Goal: Understand process/instructions: Learn how to perform a task or action

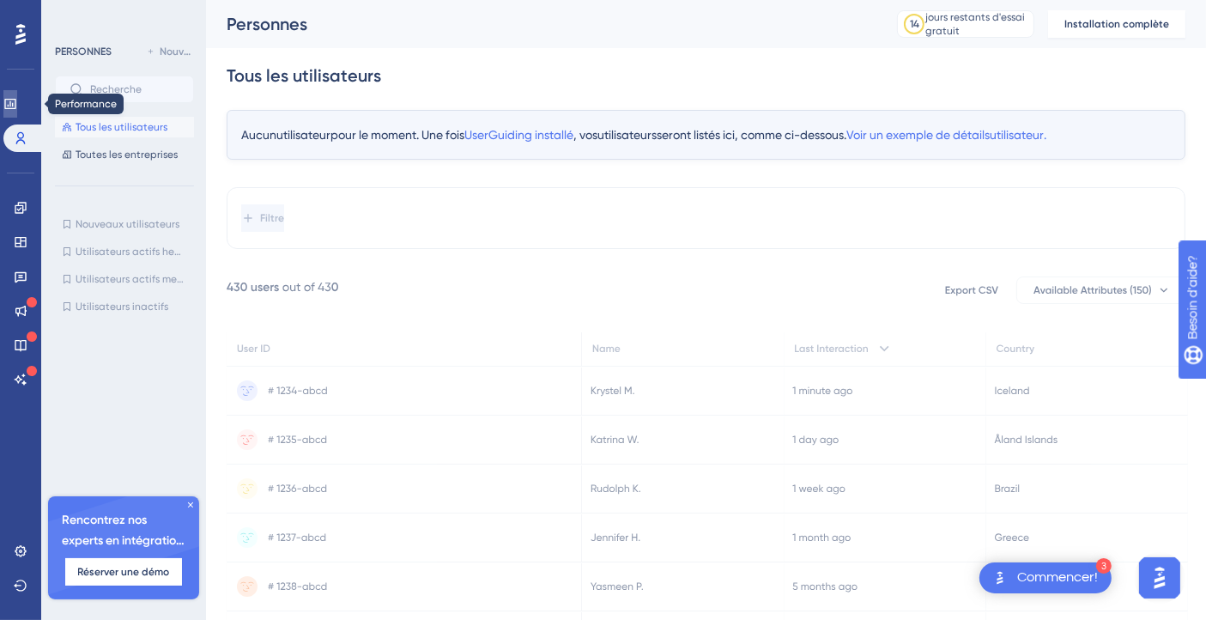
click at [15, 104] on icon at bounding box center [9, 104] width 11 height 10
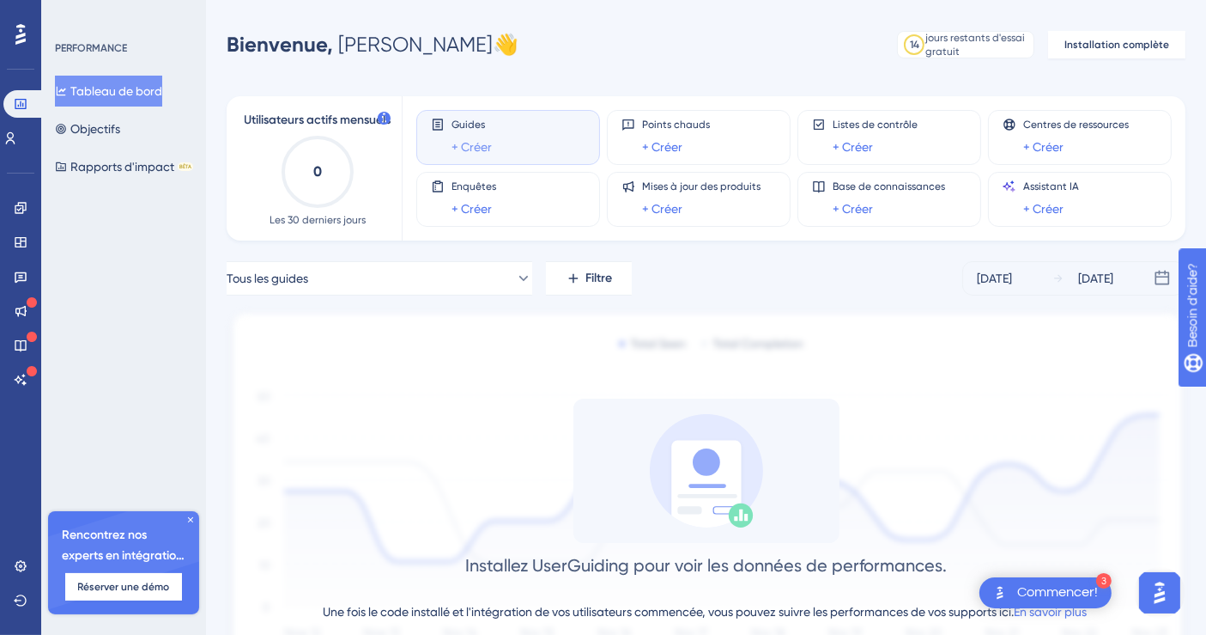
click at [471, 146] on font "+ Créer" at bounding box center [472, 147] width 40 height 14
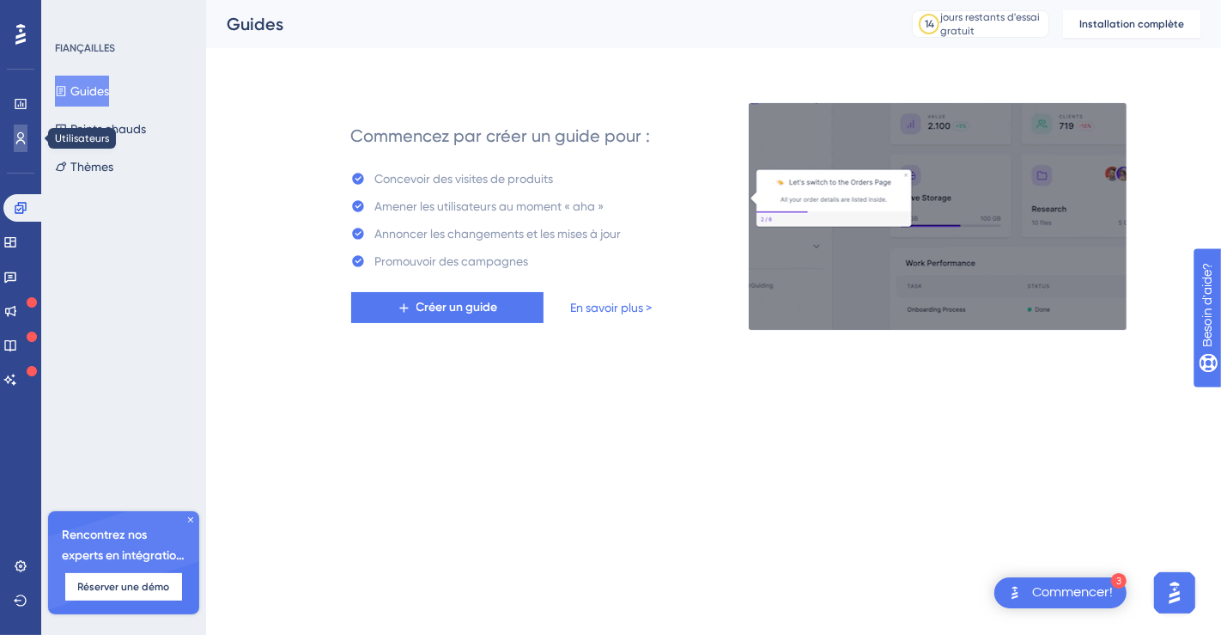
click at [17, 131] on icon at bounding box center [21, 138] width 14 height 14
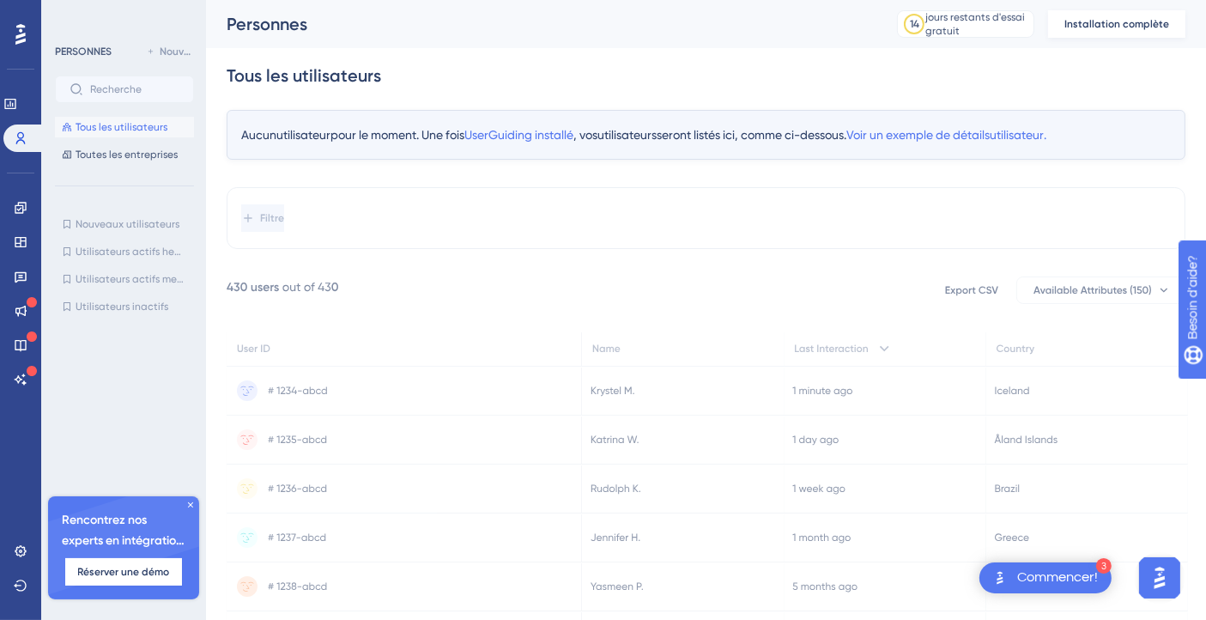
click at [1121, 24] on font "Installation complète" at bounding box center [1117, 24] width 105 height 12
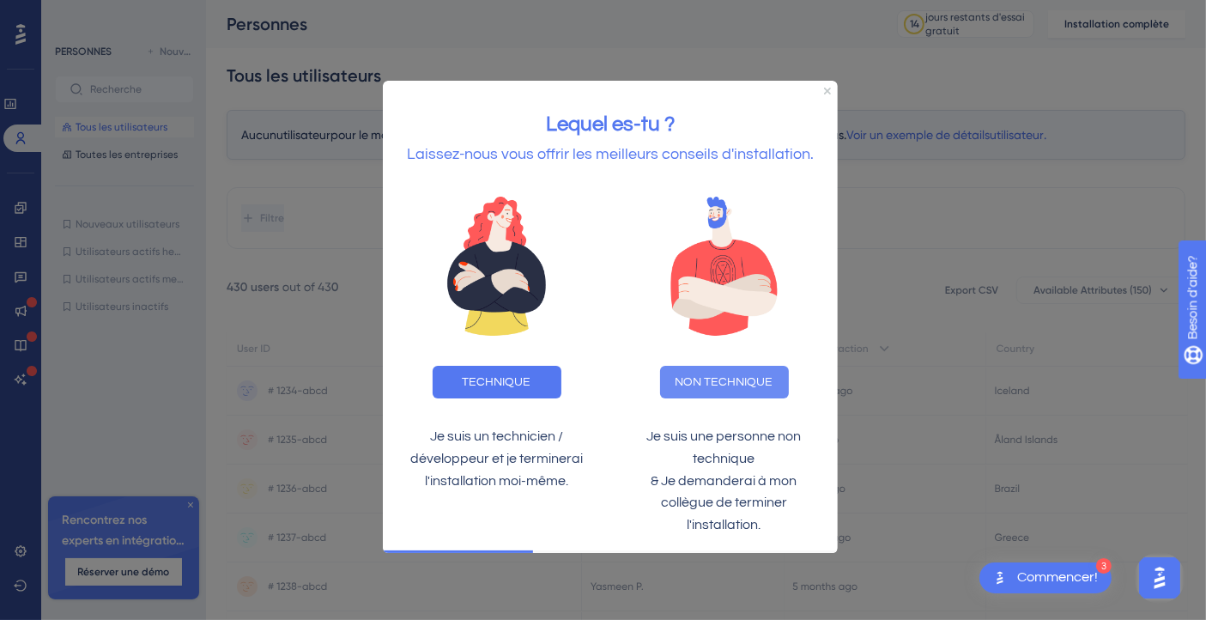
click at [730, 378] on font "NON TECHNIQUE" at bounding box center [724, 382] width 98 height 12
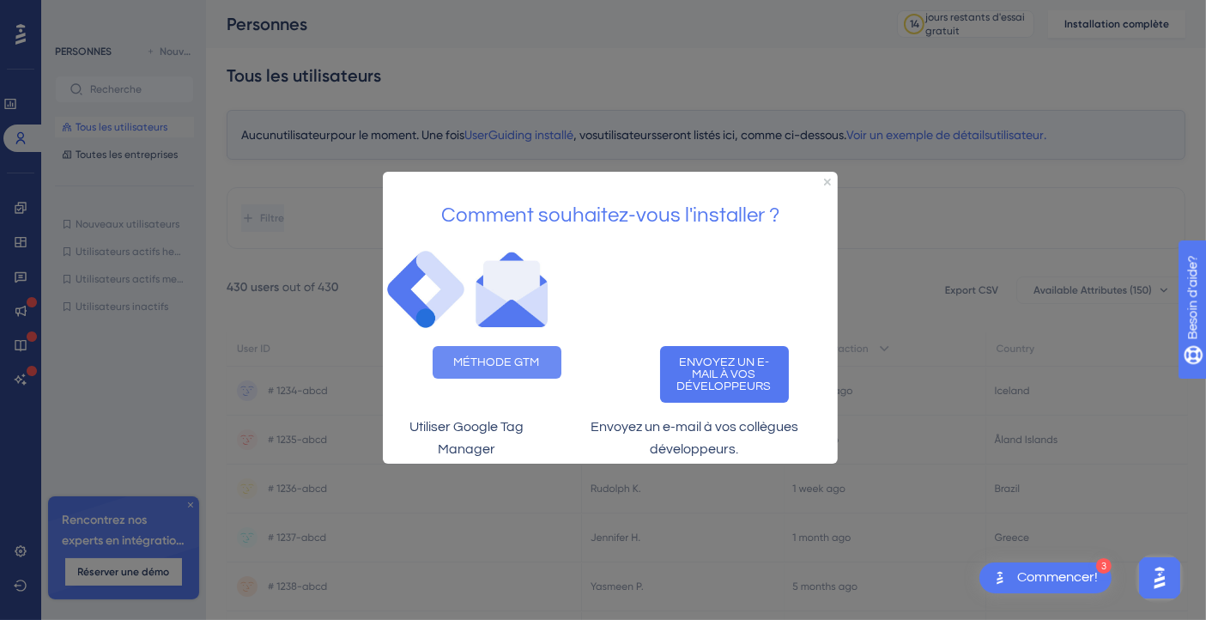
click at [490, 355] on font "MÉTHODE GTM" at bounding box center [496, 361] width 86 height 12
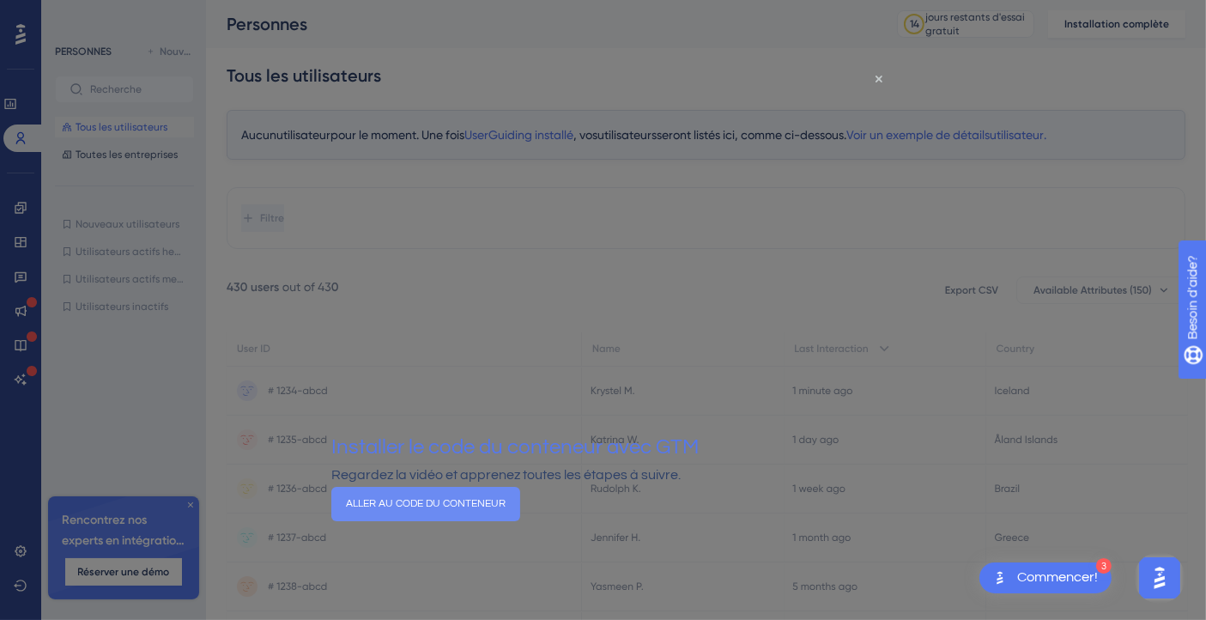
click at [505, 509] on font "ALLER AU CODE DU CONTENEUR" at bounding box center [425, 503] width 160 height 11
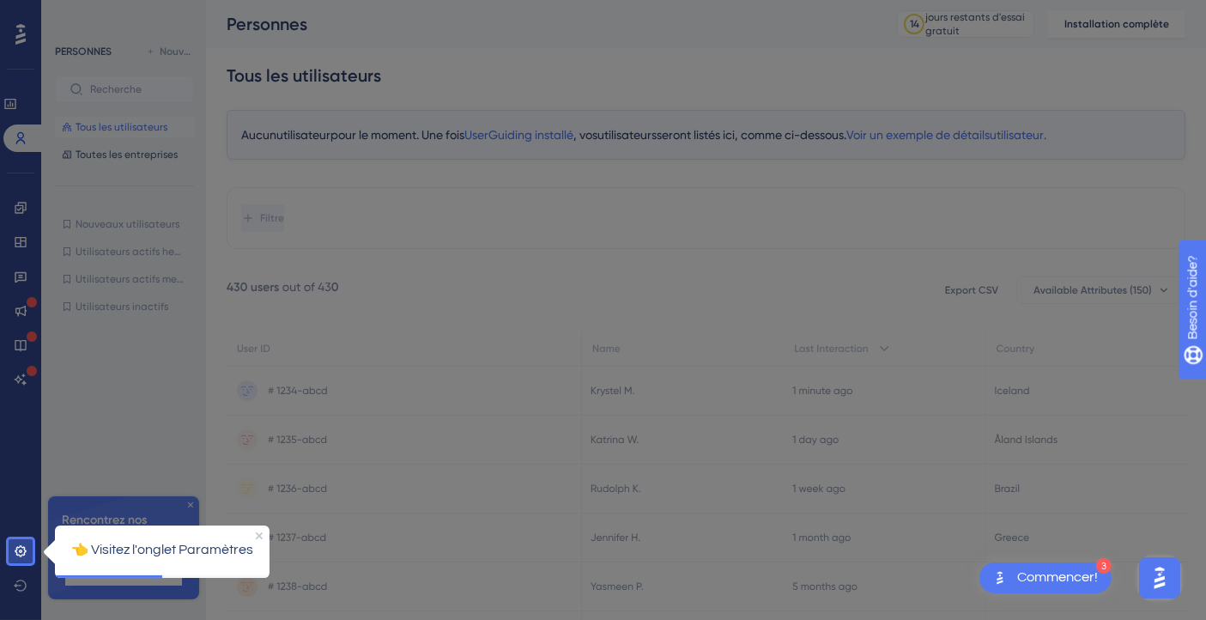
click at [759, 153] on div at bounding box center [627, 362] width 1188 height 725
click at [21, 546] on icon at bounding box center [20, 550] width 11 height 11
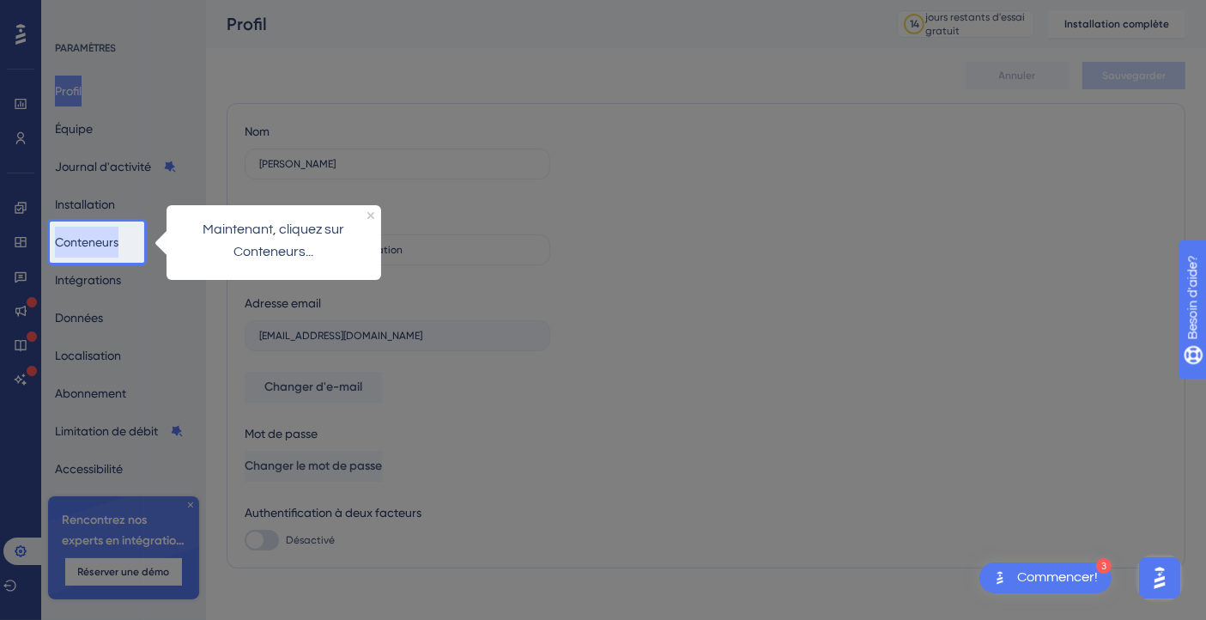
click at [88, 246] on font "Conteneurs" at bounding box center [87, 242] width 64 height 14
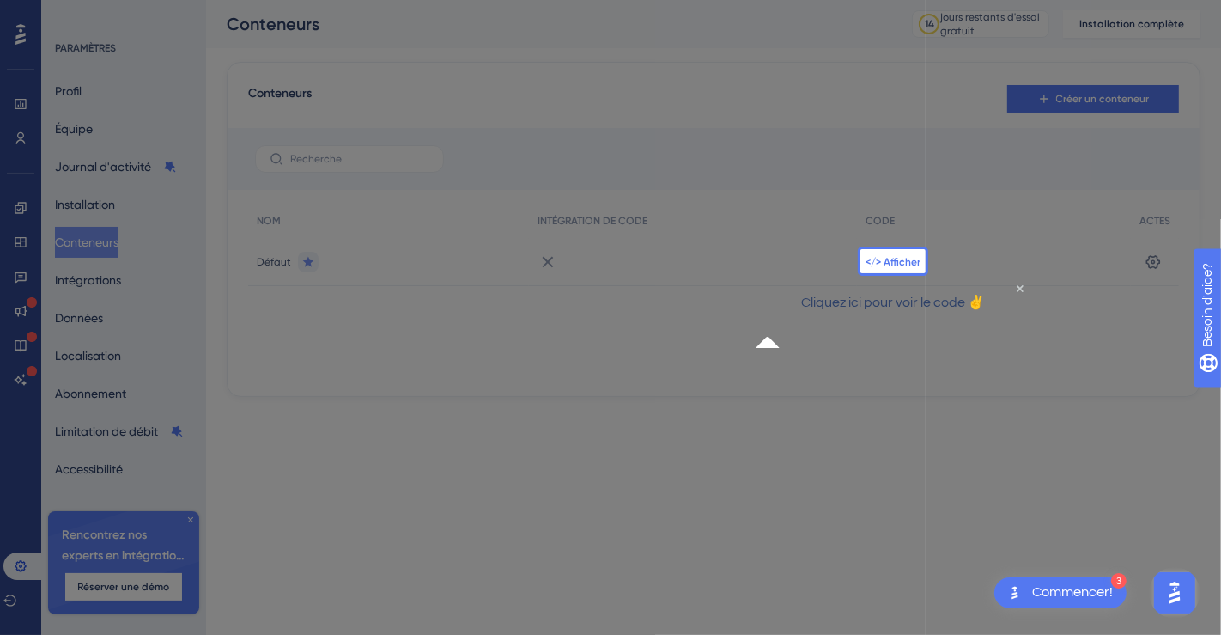
click at [888, 264] on font "</> Afficher" at bounding box center [893, 262] width 55 height 12
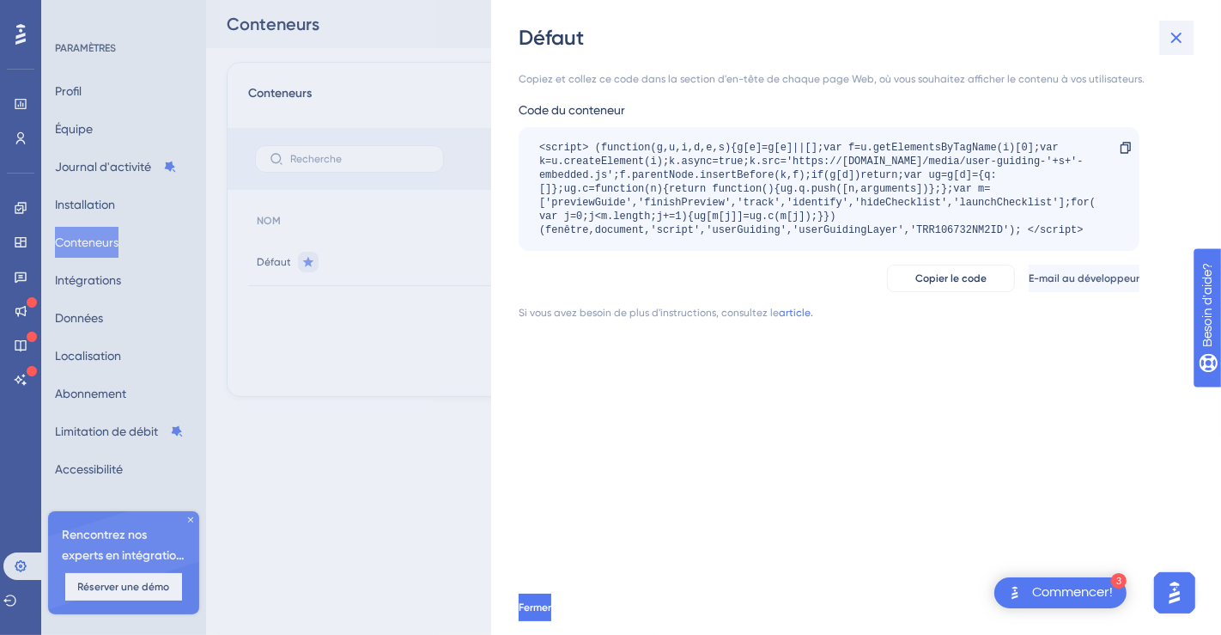
click at [1177, 43] on icon at bounding box center [1176, 37] width 21 height 21
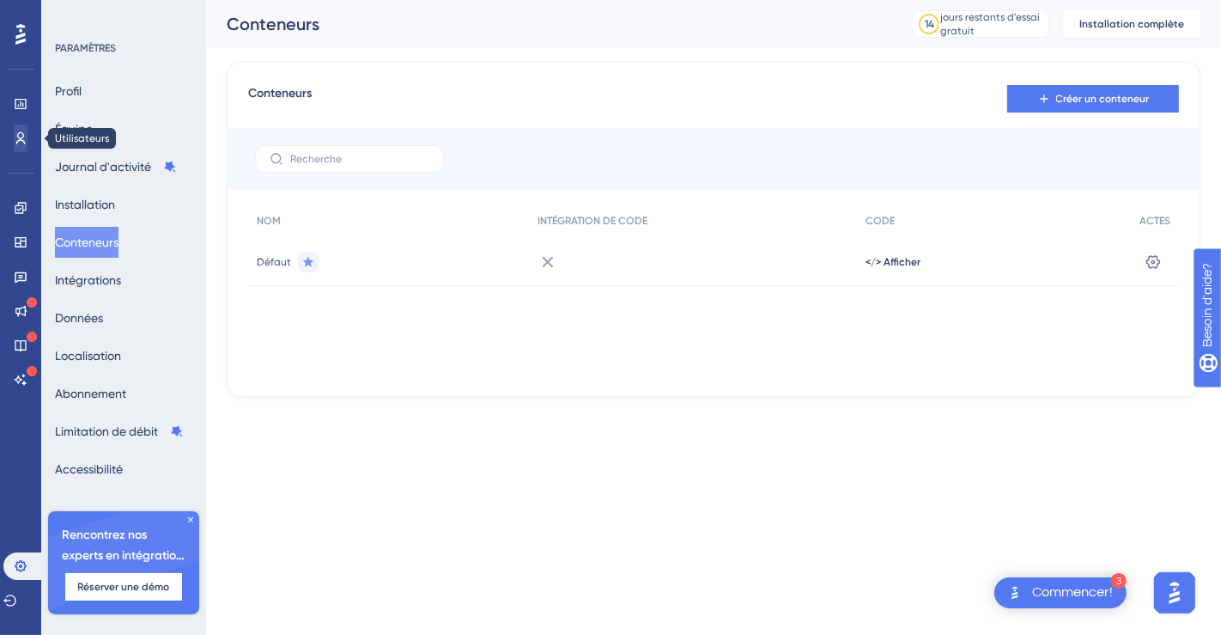
click at [20, 143] on div "Performance Utilisateurs Fiançailles Widgets Retour Mises à jour des produits B…" at bounding box center [20, 207] width 27 height 373
click at [20, 143] on icon at bounding box center [21, 138] width 14 height 14
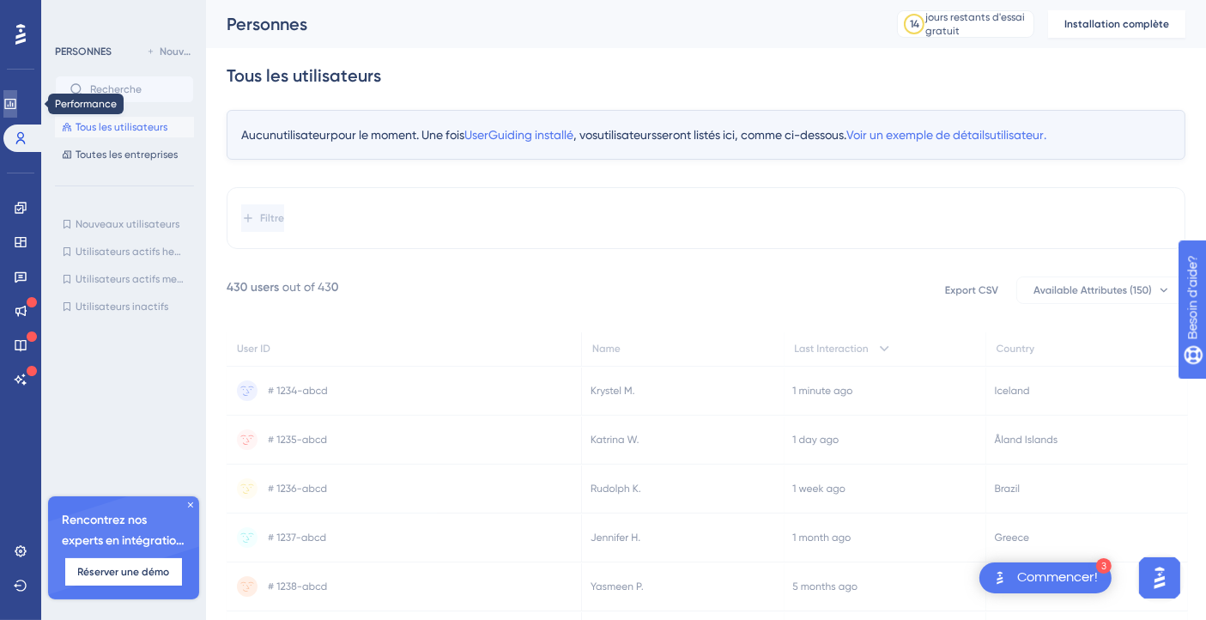
click at [15, 106] on icon at bounding box center [9, 104] width 11 height 10
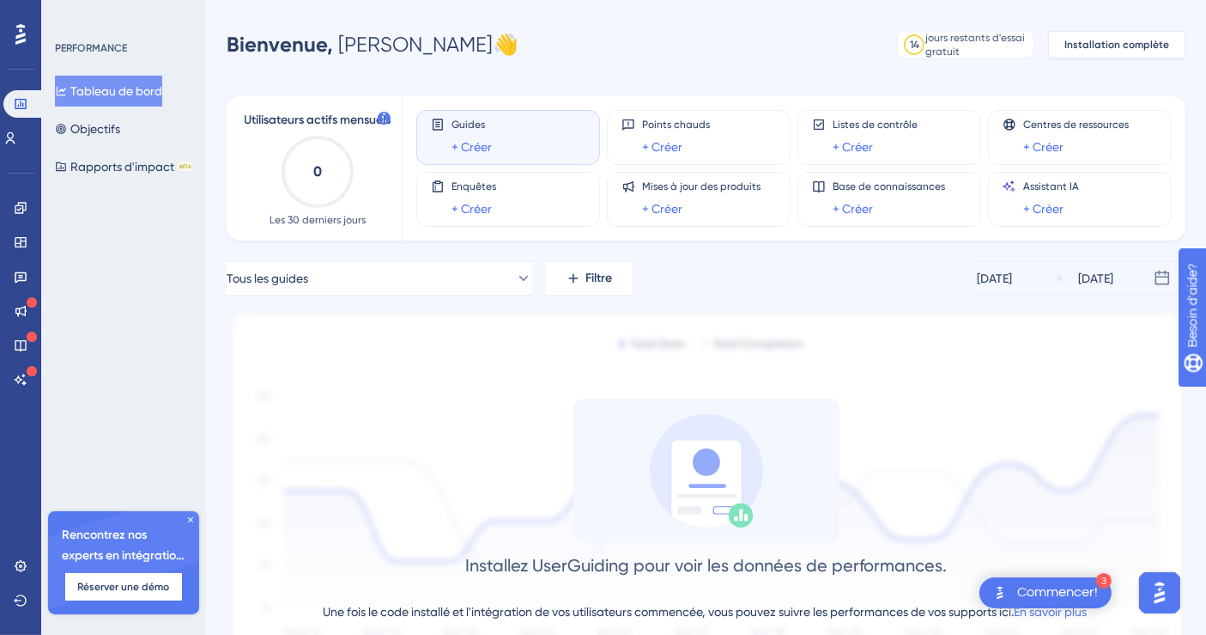
click at [1133, 52] on button "Installation complète" at bounding box center [1116, 44] width 137 height 27
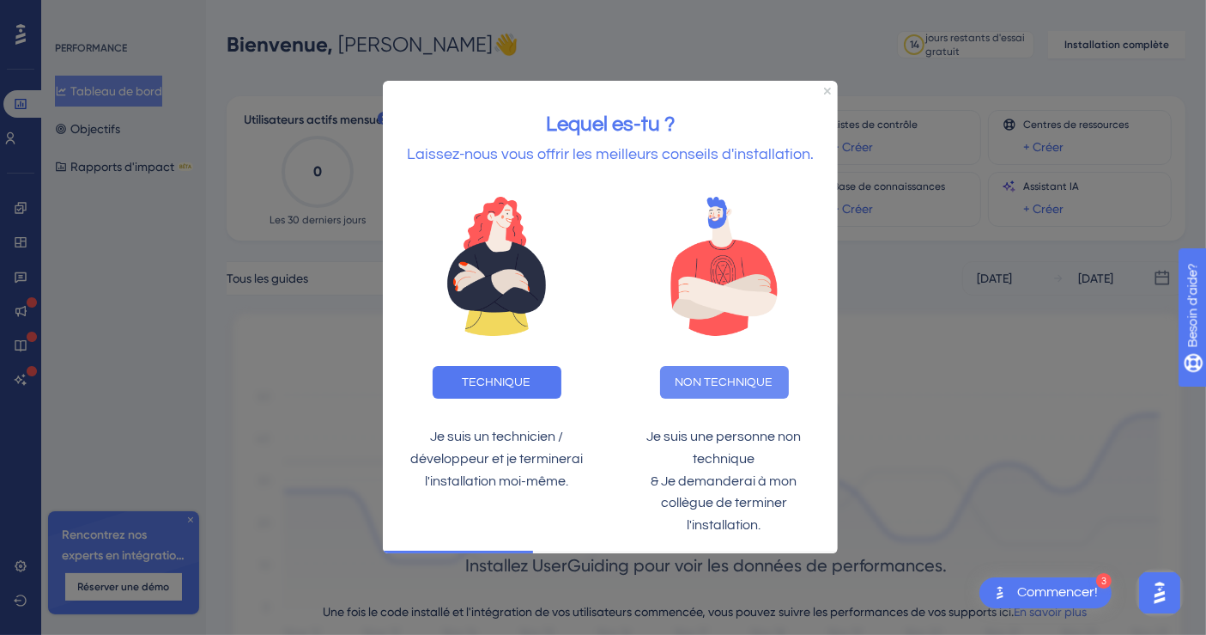
click at [720, 381] on font "NON TECHNIQUE" at bounding box center [724, 382] width 98 height 12
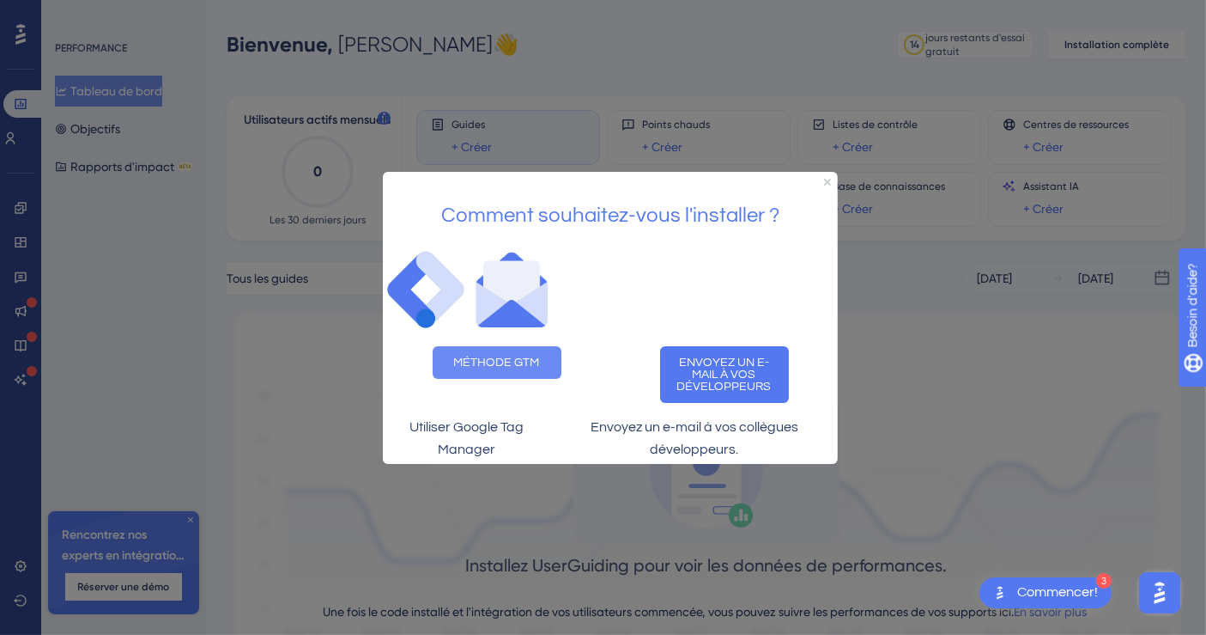
click at [510, 355] on font "MÉTHODE GTM" at bounding box center [496, 361] width 86 height 12
